Goal: Task Accomplishment & Management: Complete application form

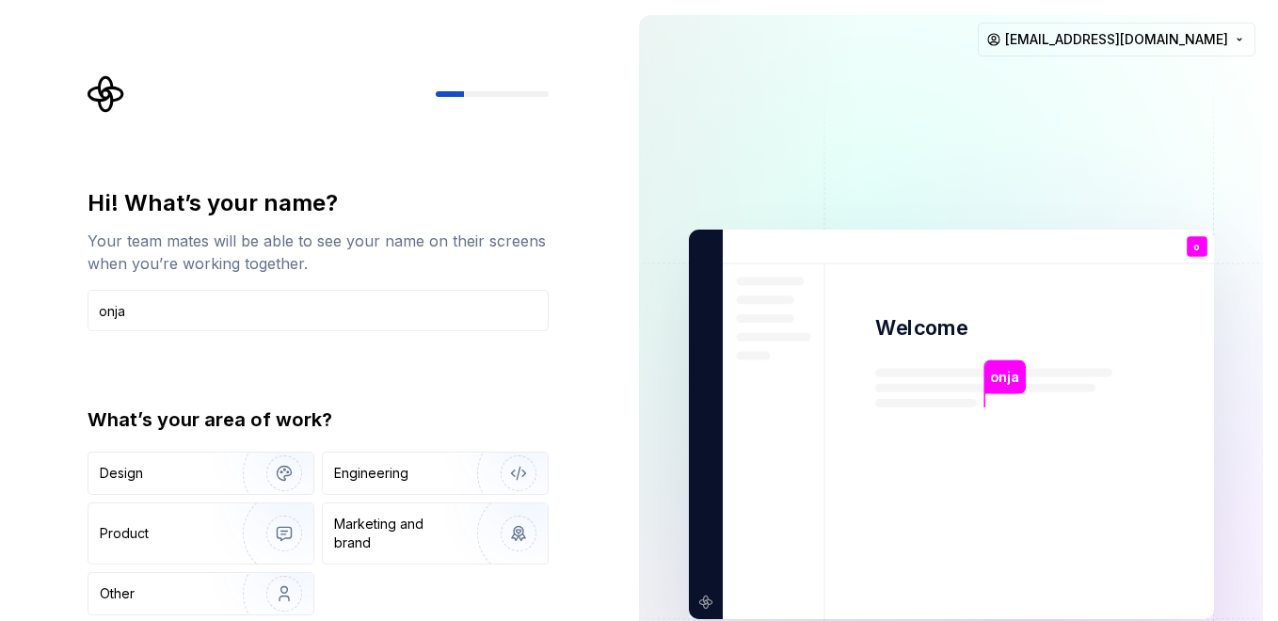
type input "onja"
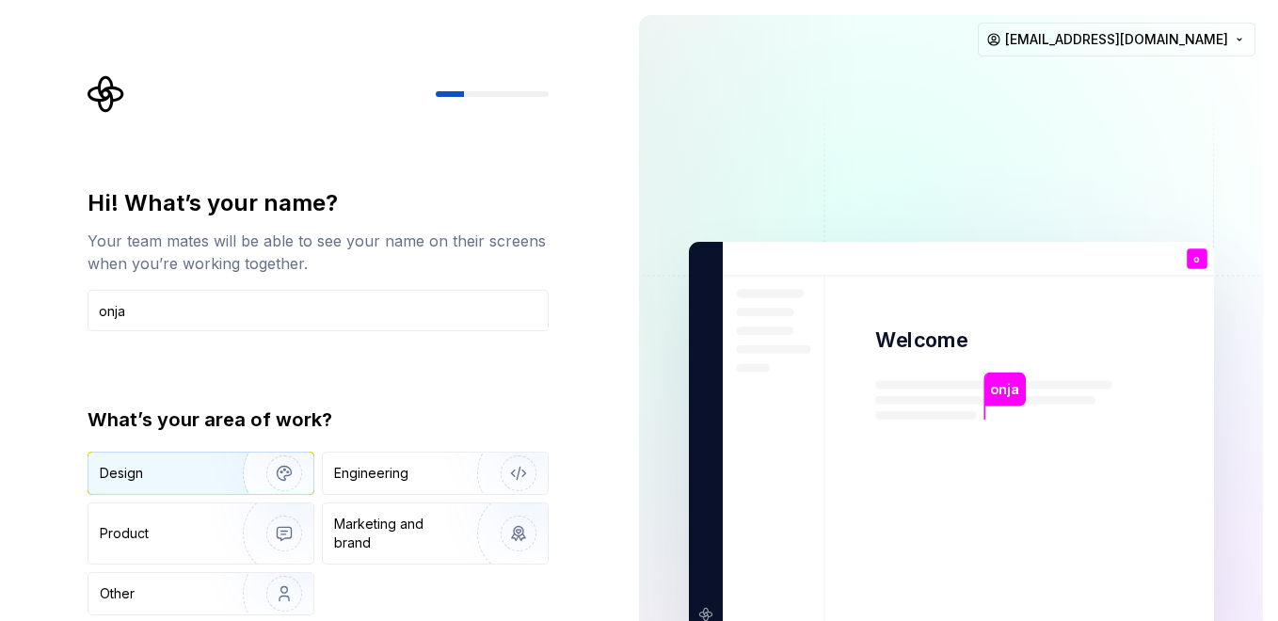
click at [193, 475] on div "Design" at bounding box center [159, 473] width 119 height 19
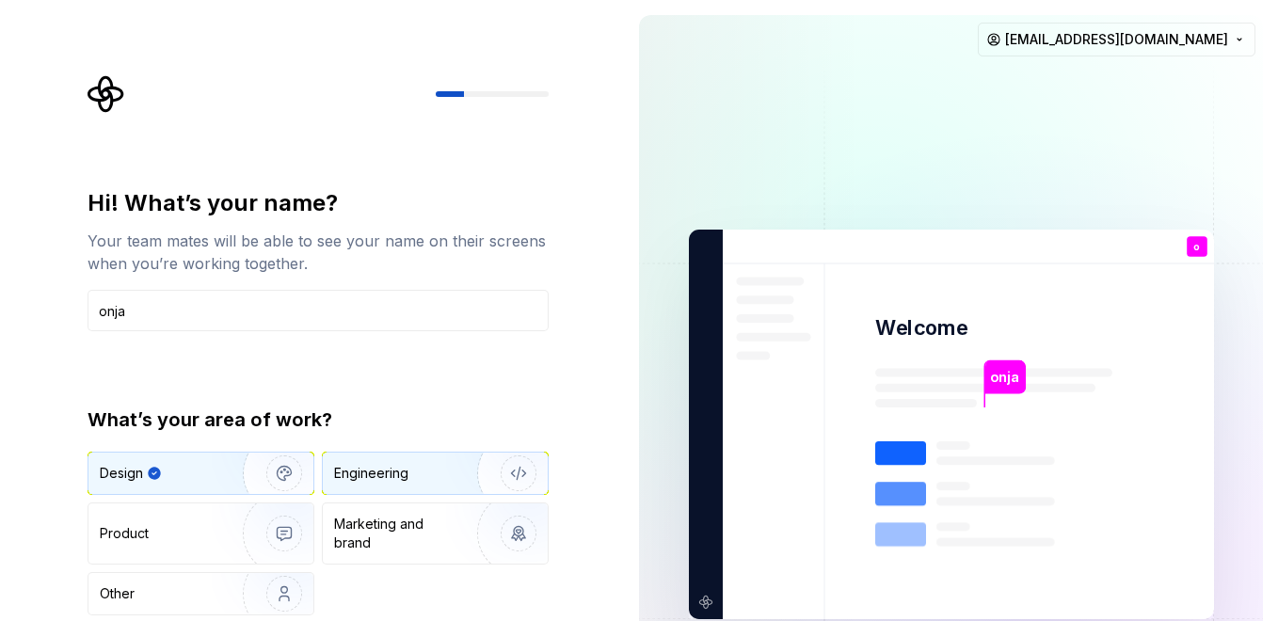
click at [412, 482] on div "Engineering" at bounding box center [409, 473] width 150 height 19
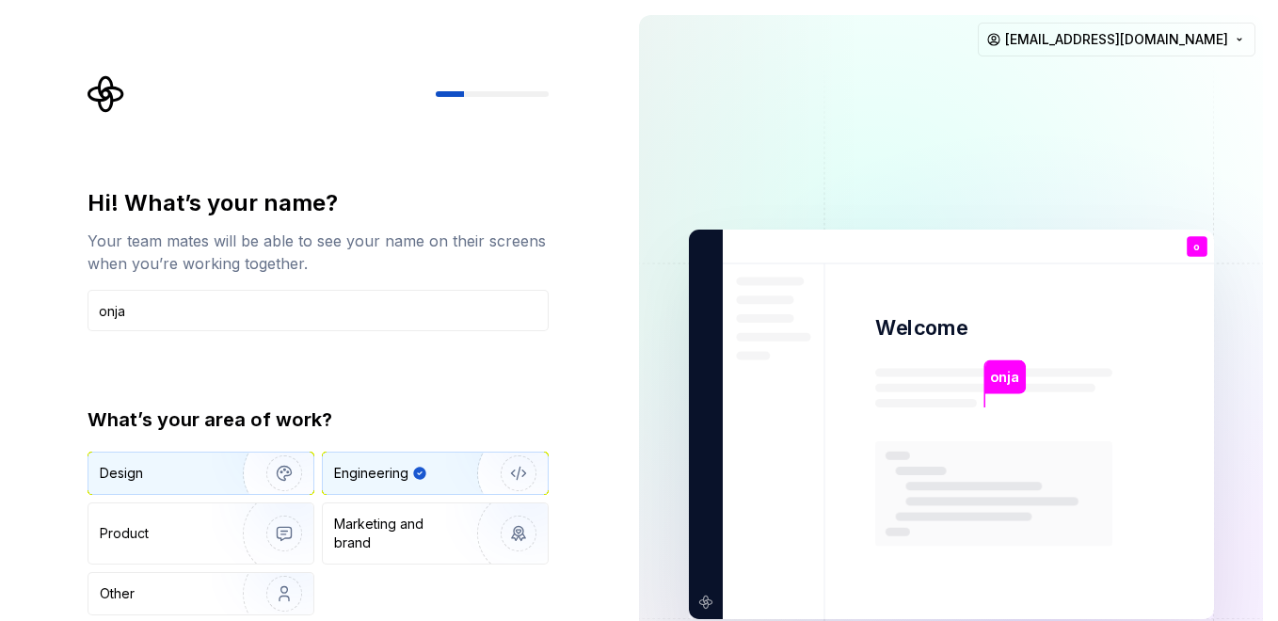
click at [195, 468] on div "Design" at bounding box center [159, 473] width 119 height 19
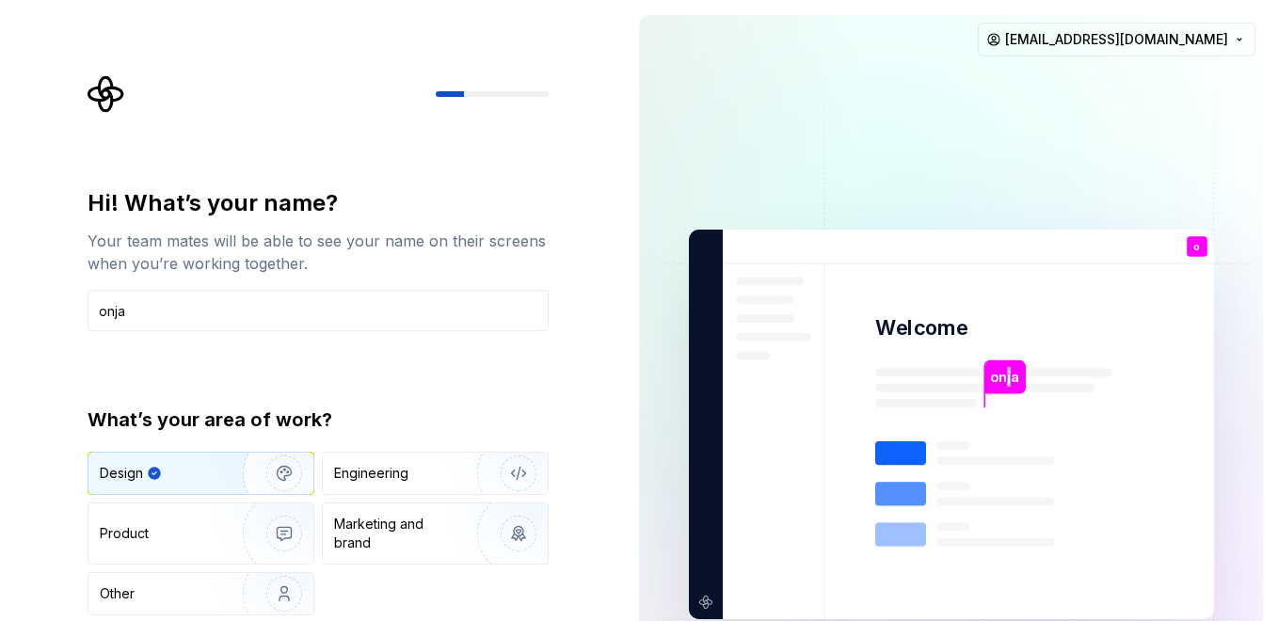
click at [1010, 381] on p "onja" at bounding box center [1004, 377] width 29 height 21
click at [486, 97] on div at bounding box center [318, 94] width 461 height 38
click at [216, 591] on img "button" at bounding box center [272, 594] width 121 height 126
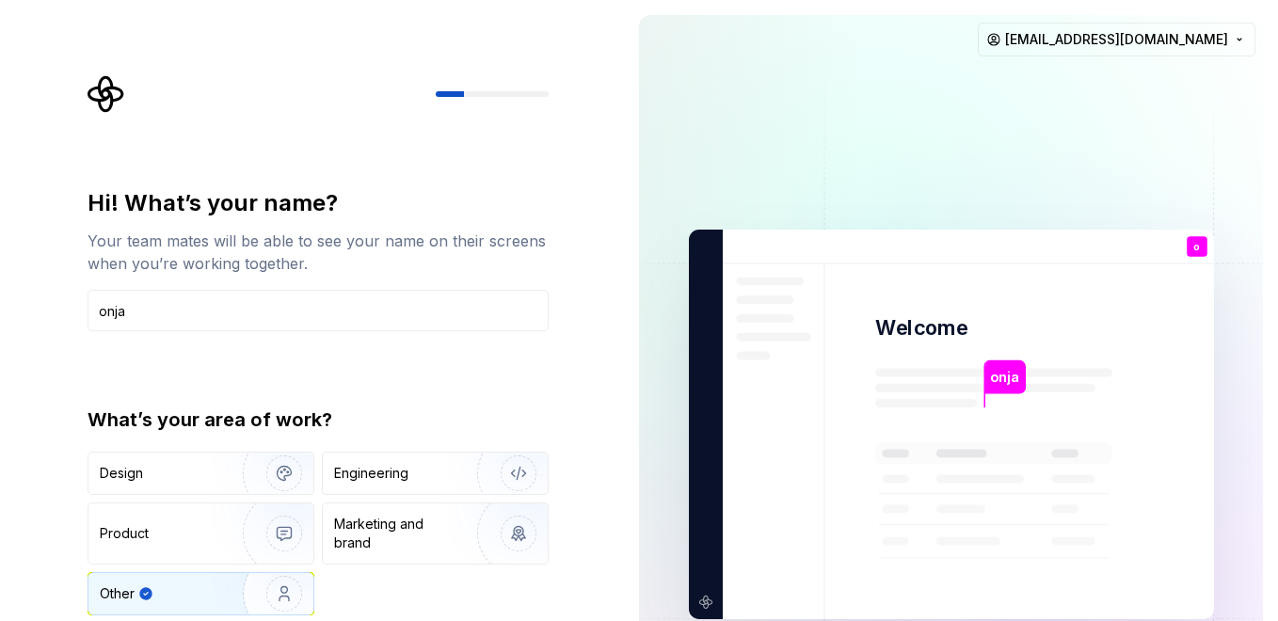
click at [1041, 328] on img at bounding box center [952, 425] width 763 height 890
click at [1120, 38] on html "Hi! What’s your name? Your team mates will be able to see your name on their sc…" at bounding box center [639, 310] width 1278 height 621
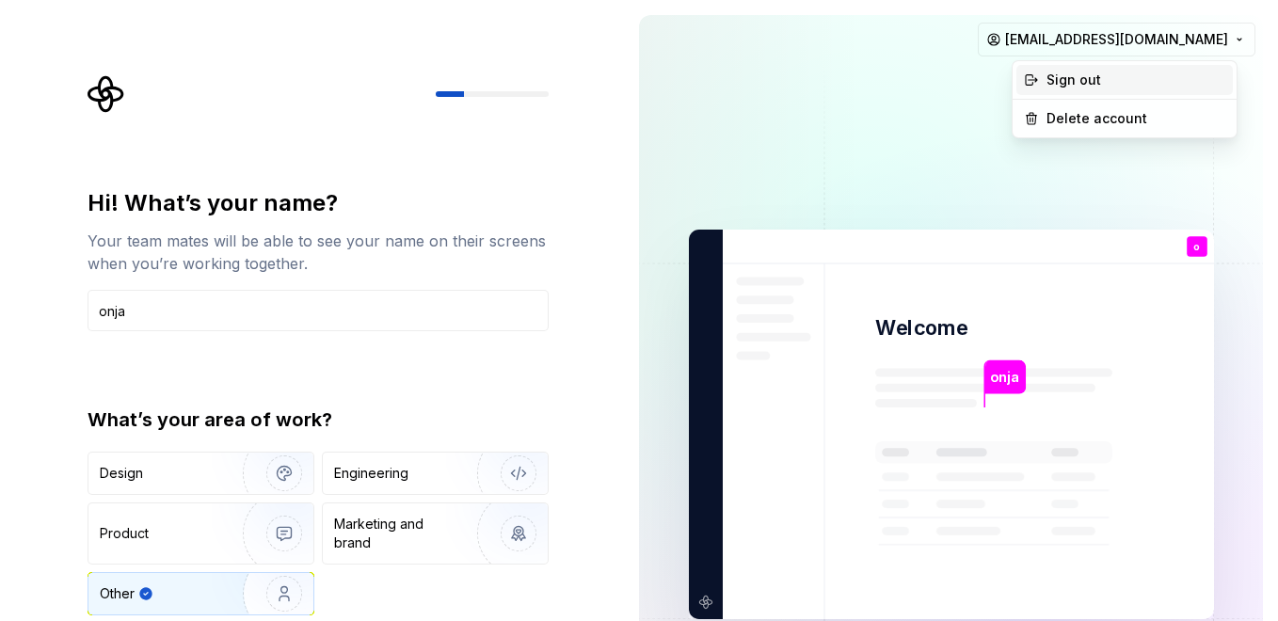
click at [1062, 76] on div "Sign out" at bounding box center [1136, 80] width 179 height 19
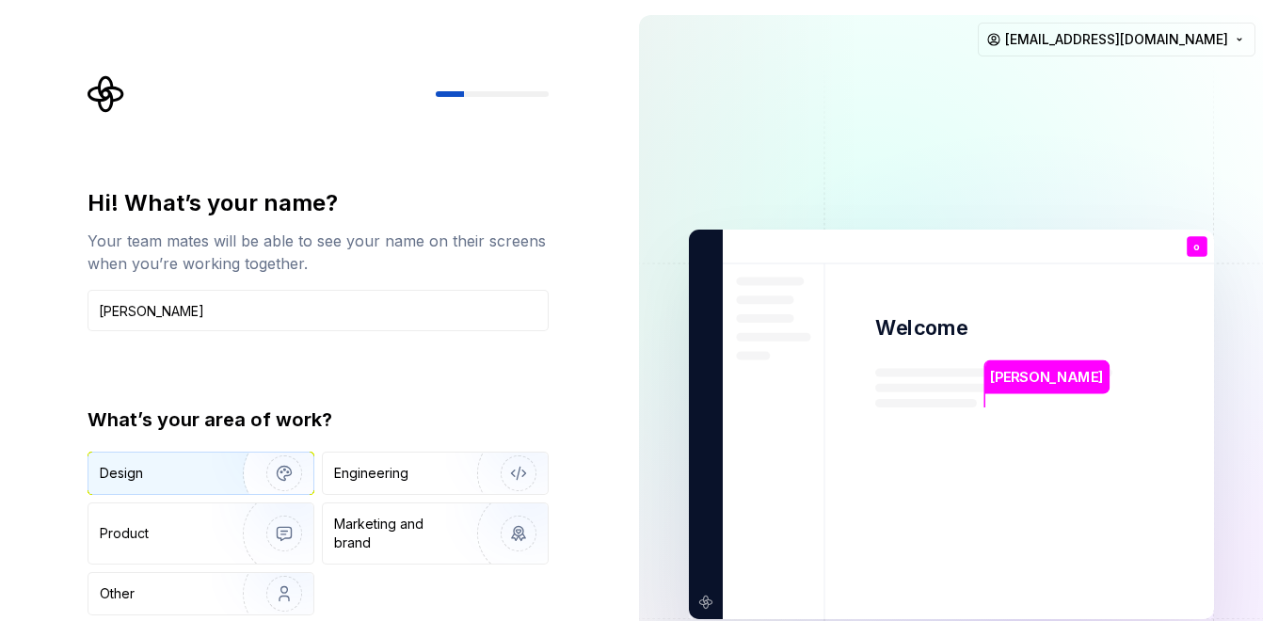
type input "onja razafi"
click at [144, 474] on div "Design" at bounding box center [159, 473] width 119 height 19
click at [903, 515] on icon at bounding box center [994, 526] width 237 height 169
drag, startPoint x: 543, startPoint y: 384, endPoint x: 1278, endPoint y: 117, distance: 782.4
click at [1278, 117] on html "Hi! What’s your name? Your team mates will be able to see your name on their sc…" at bounding box center [639, 310] width 1278 height 621
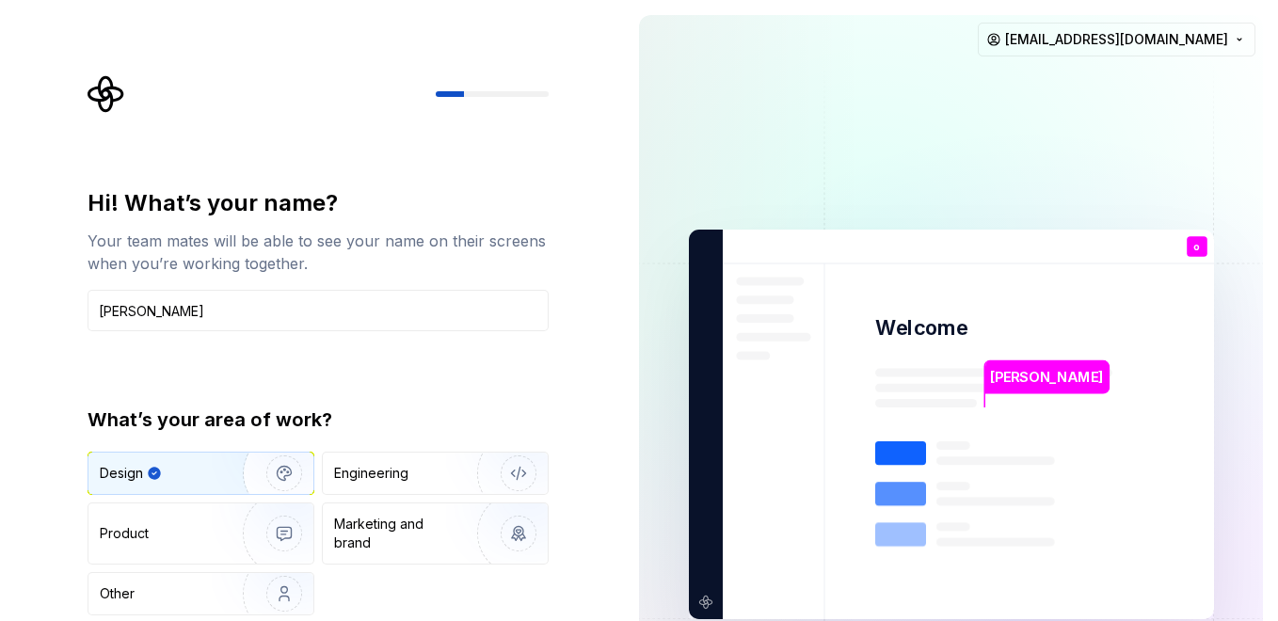
click at [1278, 213] on div "onja razafi Welcome o You T B +3 Thomas Brooke Jamie zanabololonaonja@gmail.com" at bounding box center [951, 424] width 654 height 849
drag, startPoint x: 1278, startPoint y: 213, endPoint x: 920, endPoint y: 284, distance: 364.8
click at [1273, 215] on div "onja razafi Welcome o You T B +3 Thomas Brooke Jamie zanabololonaonja@gmail.com" at bounding box center [951, 424] width 654 height 849
drag, startPoint x: 165, startPoint y: 620, endPoint x: 267, endPoint y: 603, distance: 104.2
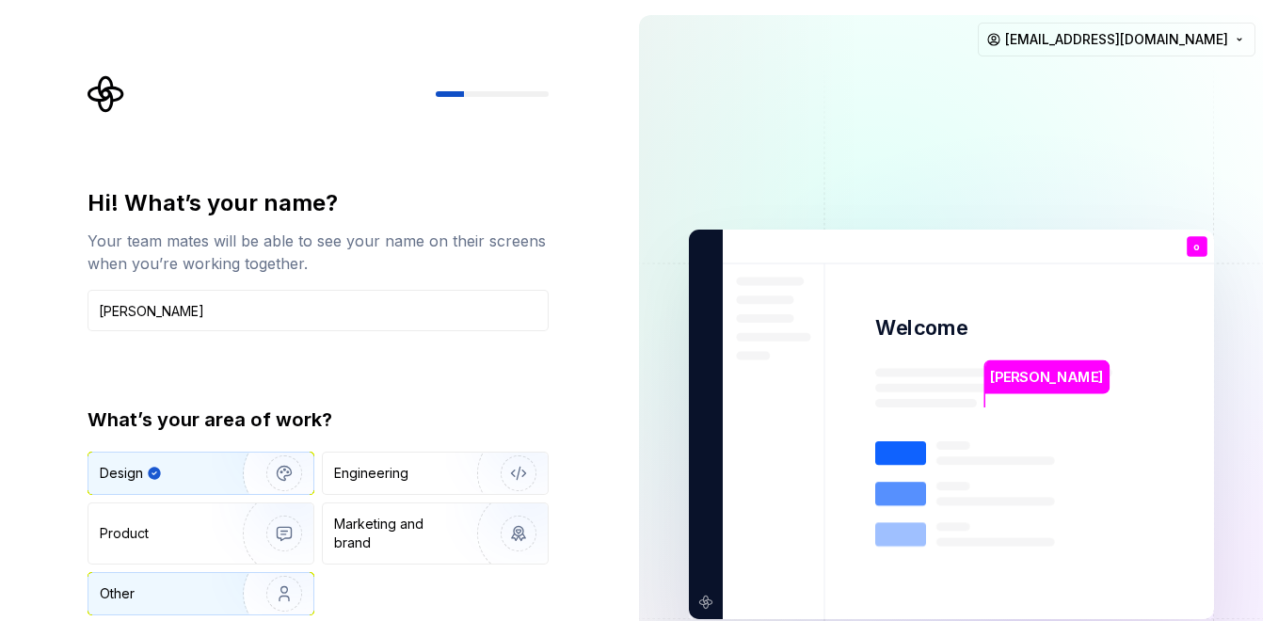
click at [267, 603] on div "Hi! What’s your name? Your team mates will be able to see your name on their sc…" at bounding box center [318, 433] width 461 height 491
click at [243, 284] on div "Hi! What’s your name? Your team mates will be able to see your name on their sc…" at bounding box center [318, 259] width 461 height 143
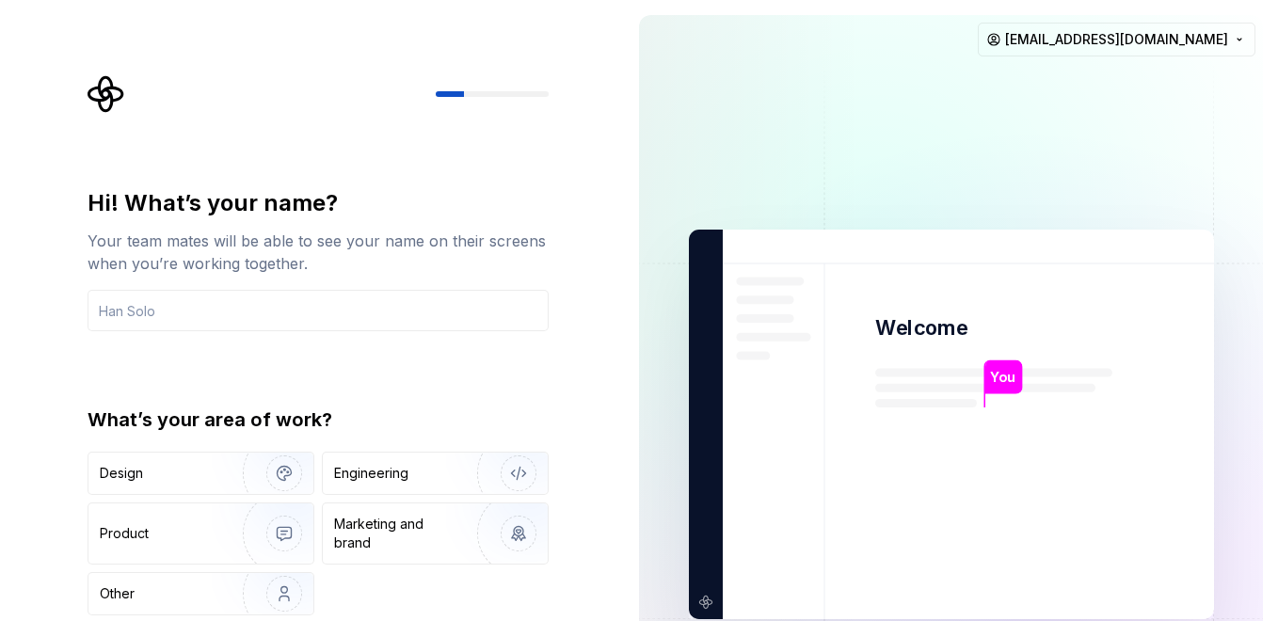
drag, startPoint x: 473, startPoint y: 91, endPoint x: 454, endPoint y: 79, distance: 22.5
click at [455, 80] on div at bounding box center [318, 94] width 461 height 38
click at [101, 96] on icon "Supernova Logo" at bounding box center [106, 94] width 36 height 36
click at [339, 166] on div "Hi! What’s your name? Your team mates will be able to see your name on their sc…" at bounding box center [323, 377] width 495 height 604
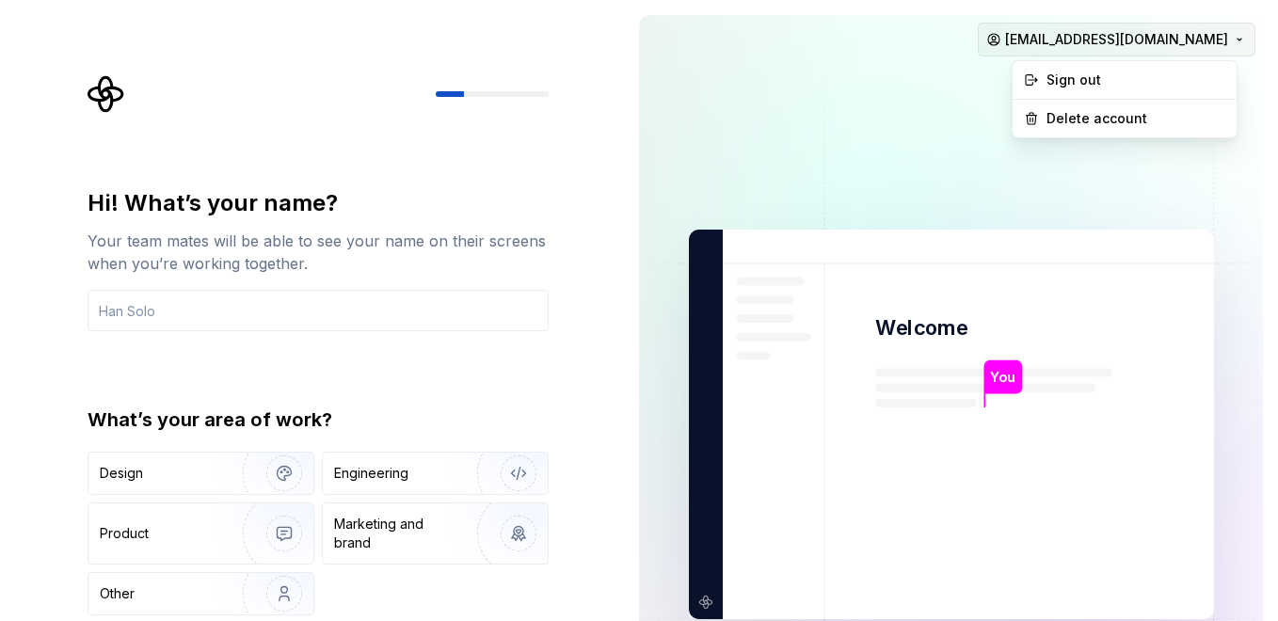
click at [1250, 40] on html "Hi! What’s your name? Your team mates will be able to see your name on their sc…" at bounding box center [639, 310] width 1278 height 621
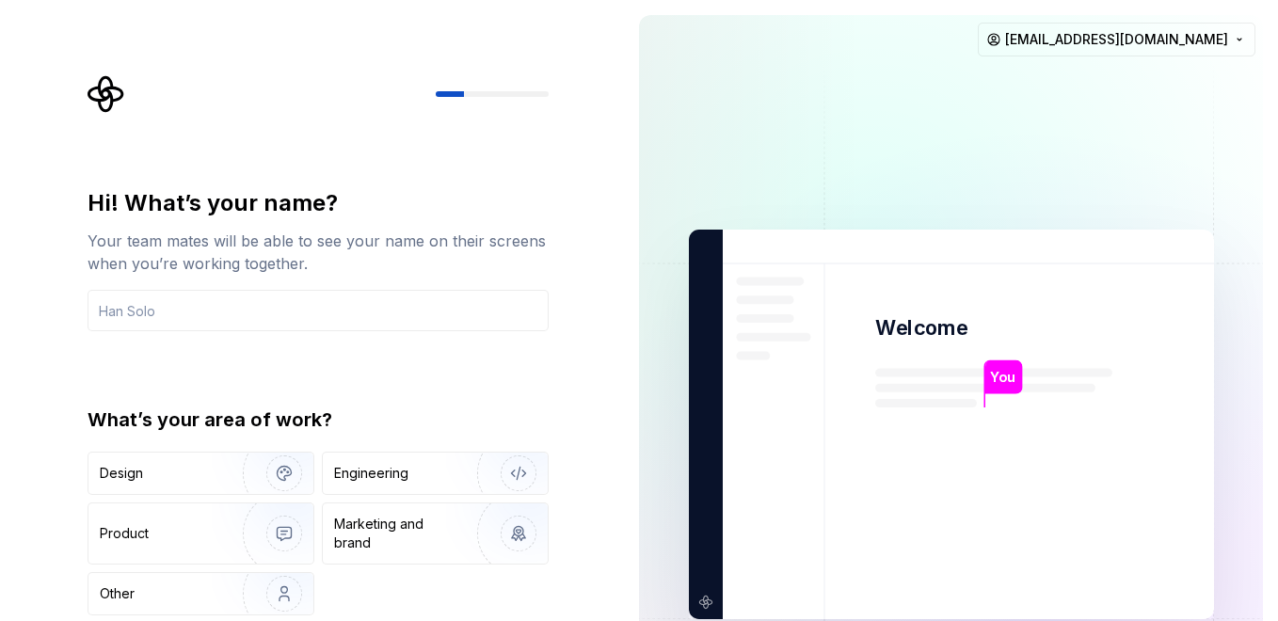
click at [1045, 212] on html "Hi! What’s your name? Your team mates will be able to see your name on their sc…" at bounding box center [639, 310] width 1278 height 621
click at [1001, 380] on p "You" at bounding box center [1002, 377] width 25 height 21
click at [176, 482] on div "Design" at bounding box center [159, 473] width 119 height 19
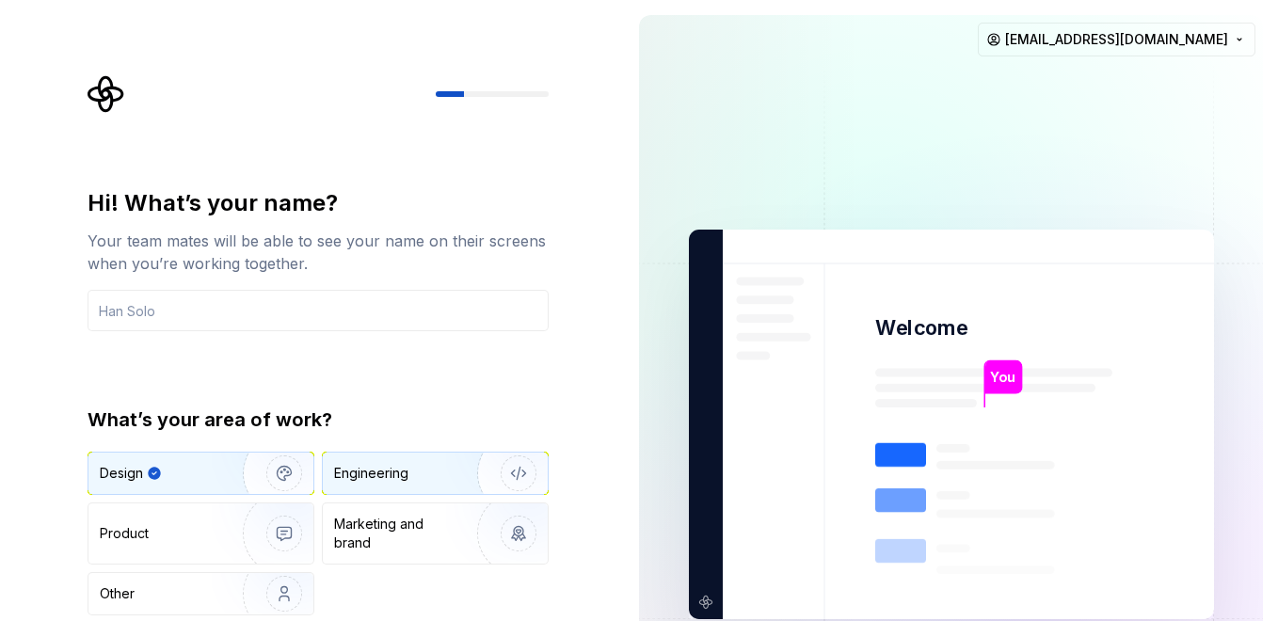
click at [388, 486] on div "Engineering" at bounding box center [435, 473] width 225 height 41
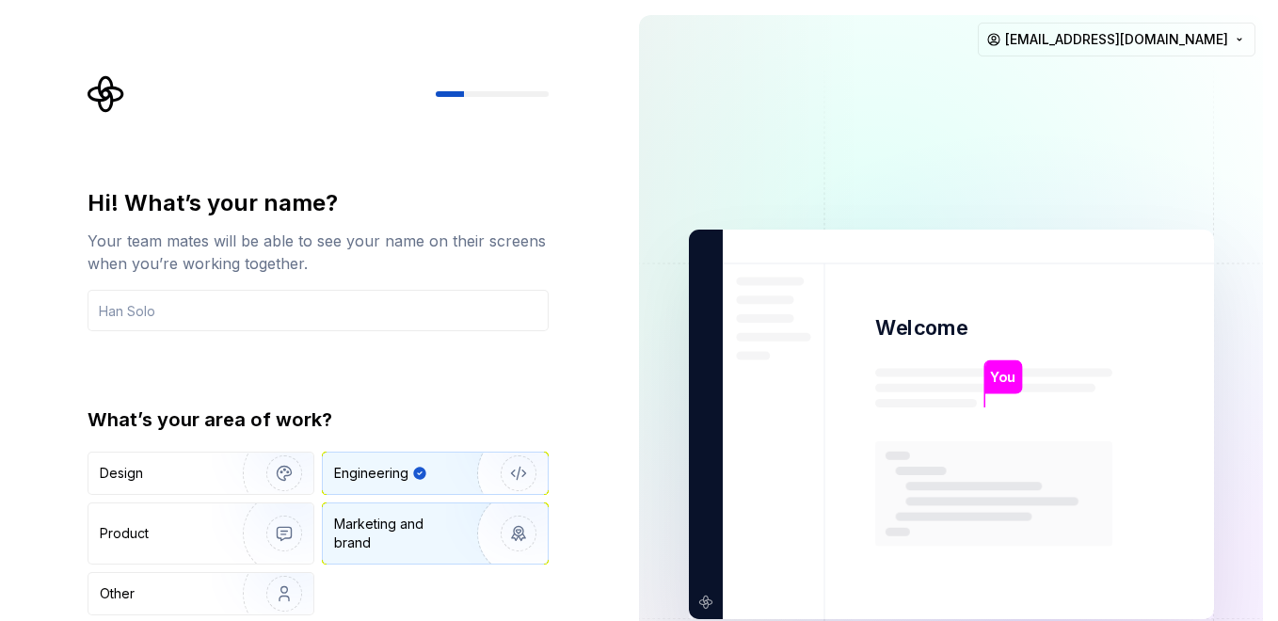
click at [380, 537] on div "Marketing and brand" at bounding box center [397, 534] width 127 height 38
click at [380, 481] on div "Engineering" at bounding box center [371, 473] width 74 height 19
click at [700, 599] on img at bounding box center [952, 425] width 763 height 890
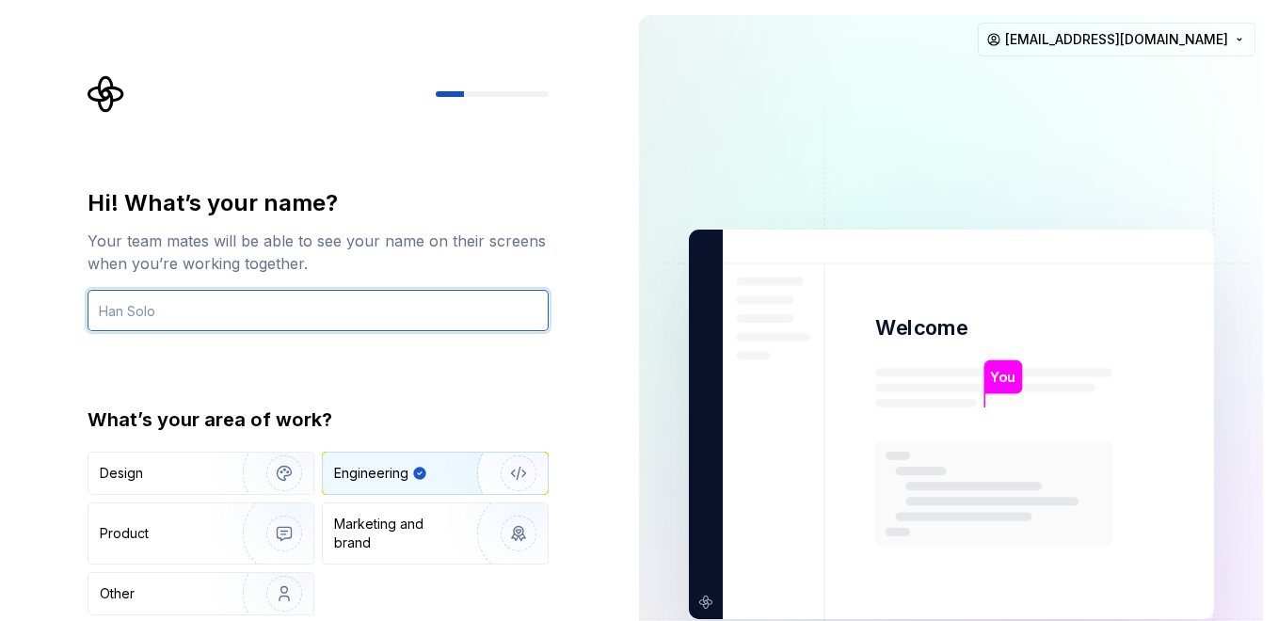
click at [223, 293] on input "text" at bounding box center [318, 310] width 461 height 41
type input "onja"
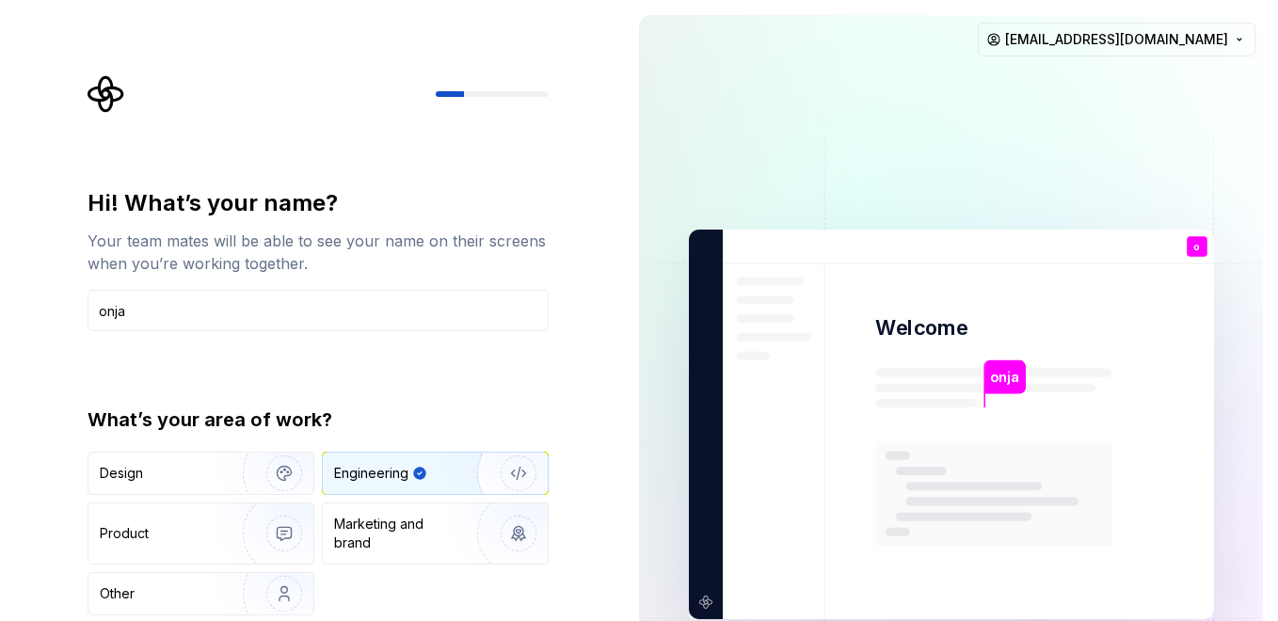
click at [1198, 245] on p "o" at bounding box center [1197, 247] width 7 height 10
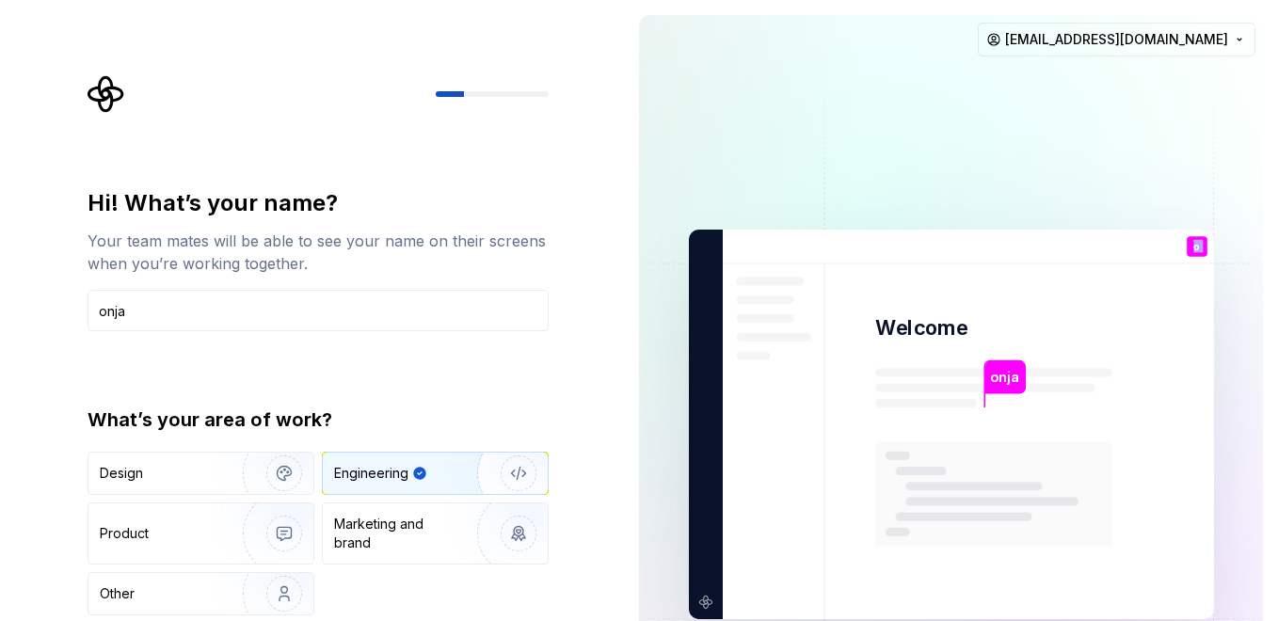
click at [987, 169] on img at bounding box center [952, 425] width 763 height 890
click at [1261, 238] on img at bounding box center [952, 425] width 763 height 890
click at [1261, 240] on img at bounding box center [952, 425] width 763 height 890
